Goal: Use online tool/utility: Use online tool/utility

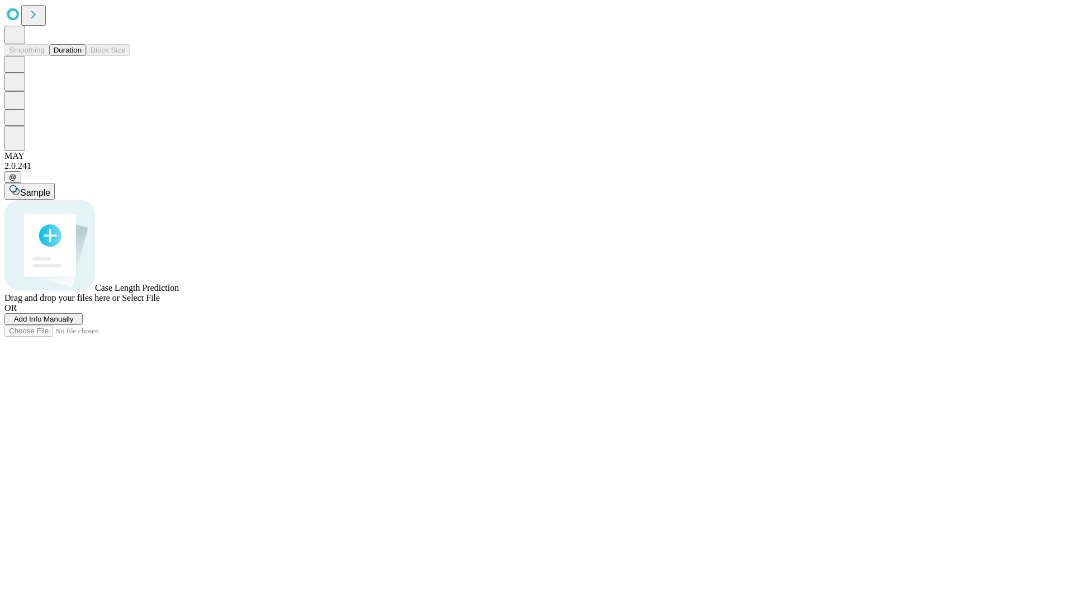
click at [82, 56] on button "Duration" at bounding box center [67, 50] width 37 height 12
click at [50, 188] on span "Sample" at bounding box center [35, 193] width 30 height 10
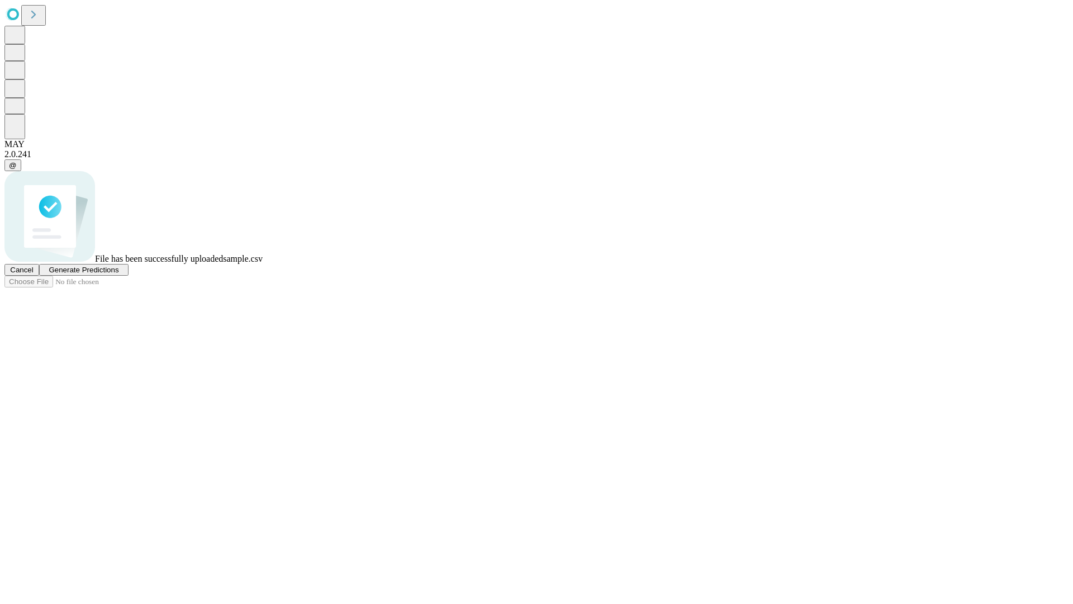
click at [119, 274] on span "Generate Predictions" at bounding box center [84, 270] width 70 height 8
